Goal: Navigation & Orientation: Find specific page/section

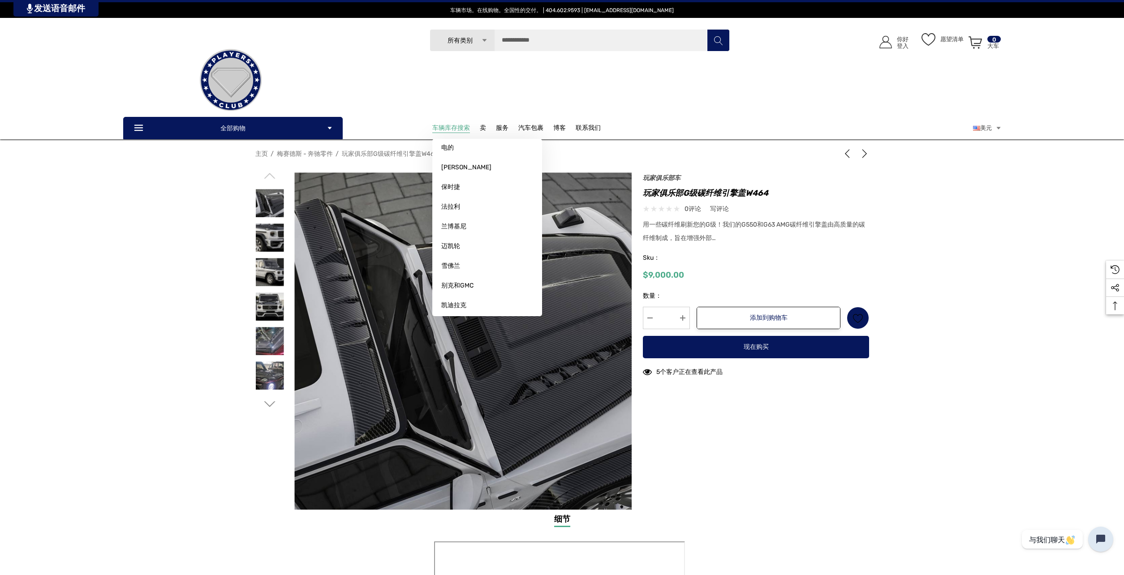
click at [462, 125] on font "车辆库存搜索" at bounding box center [451, 128] width 38 height 8
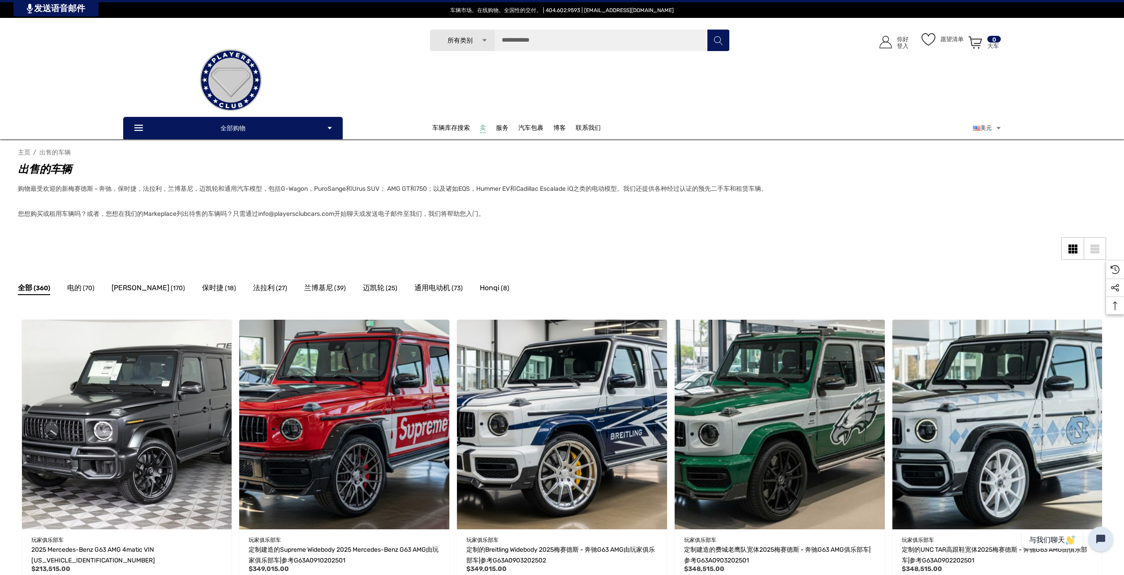
click at [485, 126] on font "卖" at bounding box center [483, 128] width 6 height 8
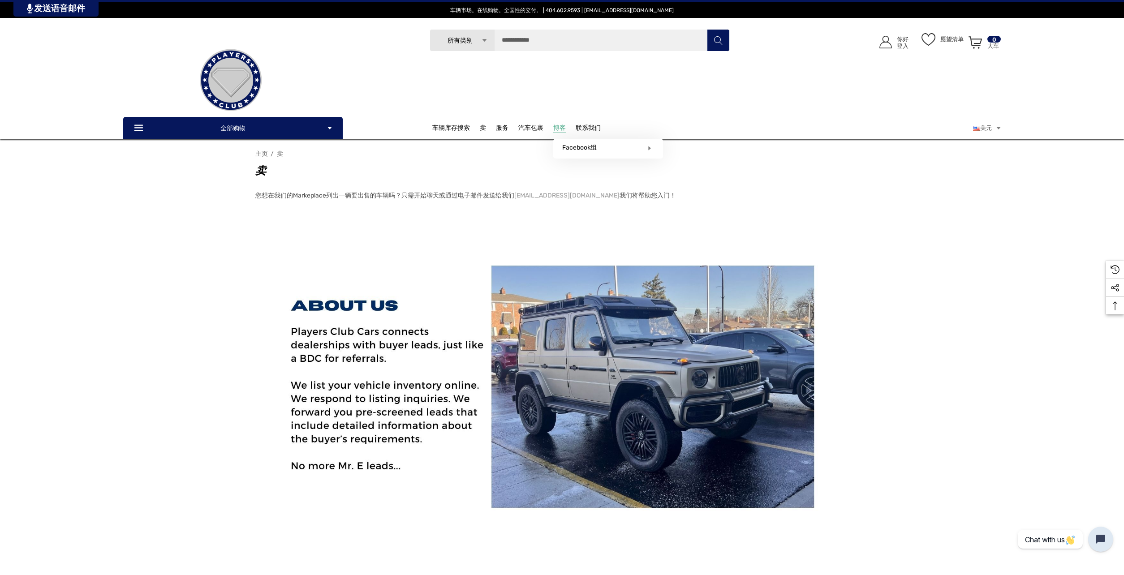
click at [561, 127] on font "博客" at bounding box center [559, 128] width 13 height 8
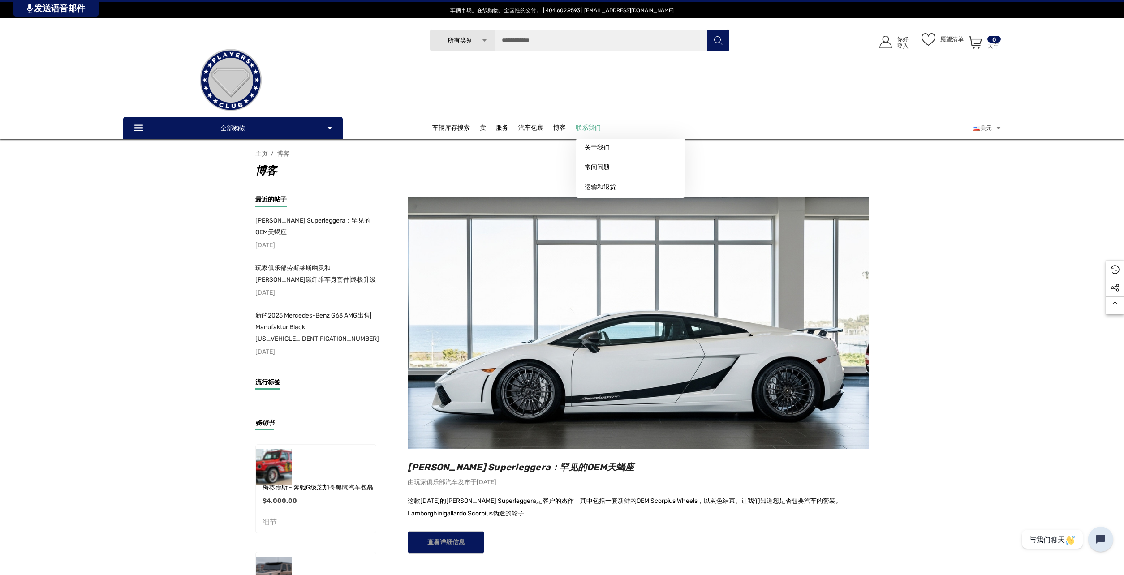
click at [589, 126] on font "联系我们" at bounding box center [588, 128] width 25 height 8
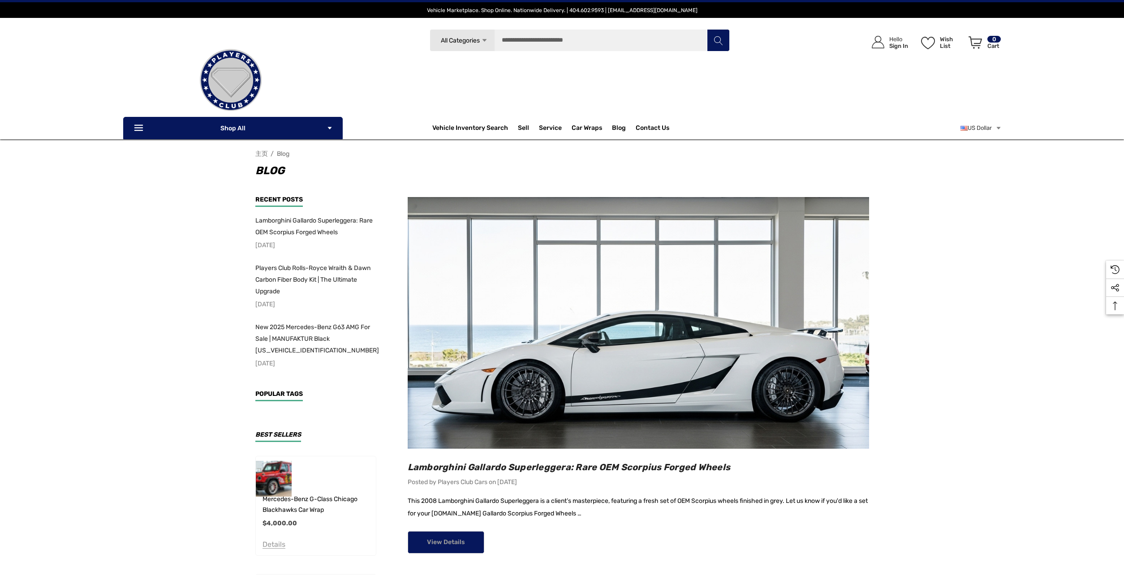
scroll to position [179, 0]
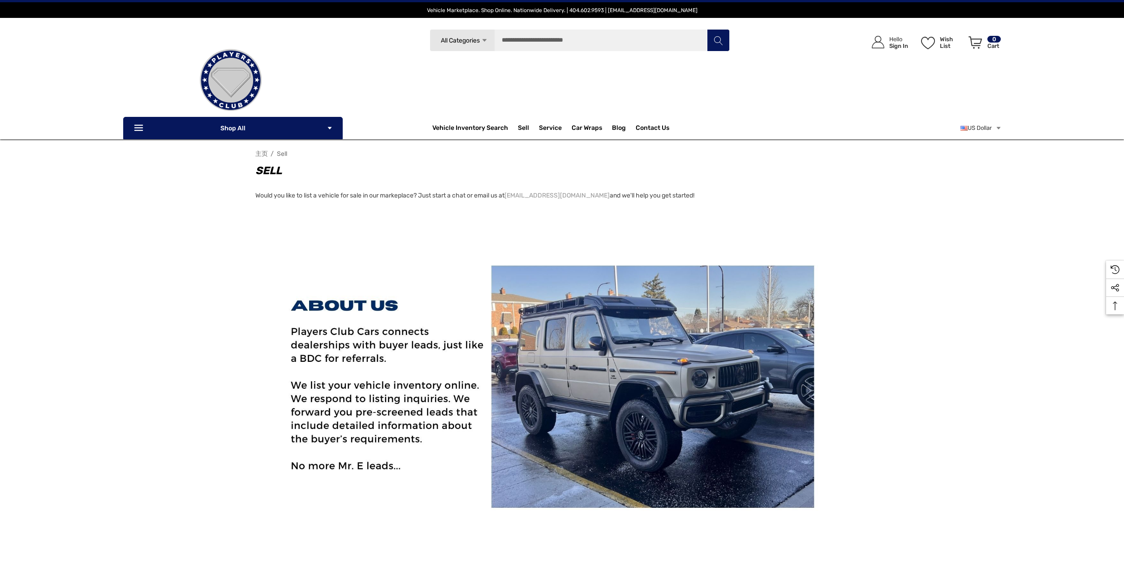
scroll to position [90, 0]
